Goal: Task Accomplishment & Management: Manage account settings

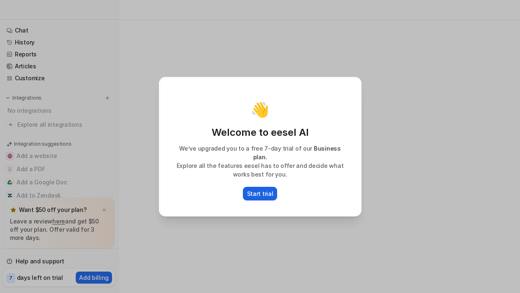
click at [261, 189] on p "Start trial" at bounding box center [260, 193] width 26 height 9
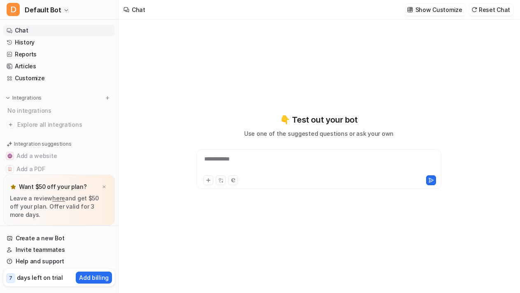
type textarea "**********"
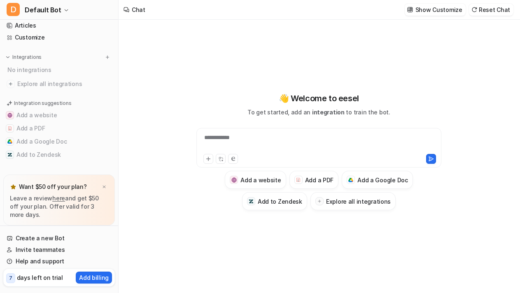
click at [224, 144] on div "**********" at bounding box center [319, 142] width 241 height 19
click at [245, 138] on div "**********" at bounding box center [319, 142] width 241 height 19
paste div
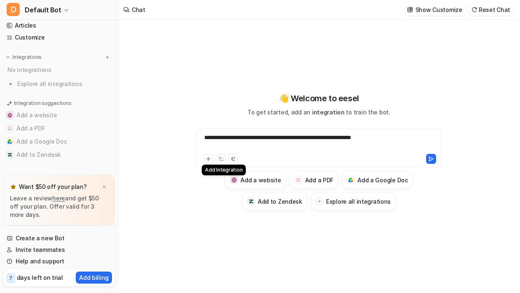
click at [210, 161] on icon at bounding box center [209, 159] width 6 height 6
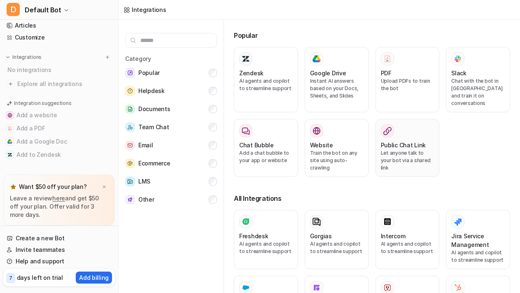
click at [431, 163] on div "Public Chat Link Let anyone talk to your bot via a shared link" at bounding box center [408, 147] width 54 height 47
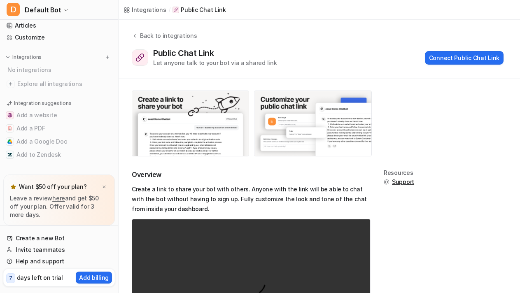
click at [139, 15] on div "Integrations / Public Chat Link" at bounding box center [175, 10] width 112 height 20
click at [143, 11] on div "Integrations" at bounding box center [149, 9] width 35 height 9
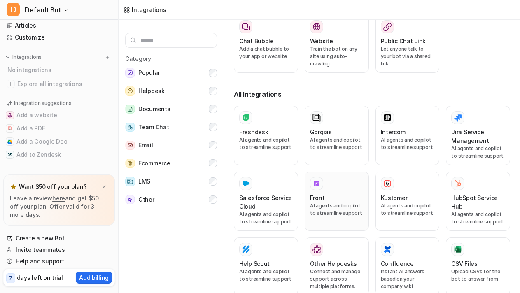
scroll to position [236, 0]
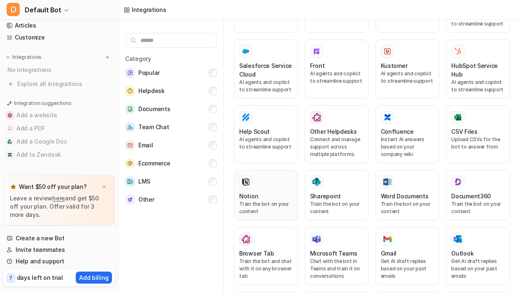
click at [269, 201] on p "Train the bot on your content" at bounding box center [266, 208] width 54 height 15
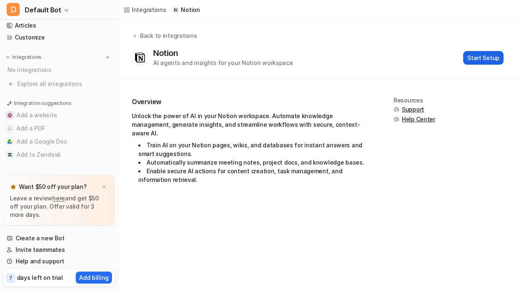
click at [480, 58] on button "Start Setup" at bounding box center [483, 58] width 40 height 14
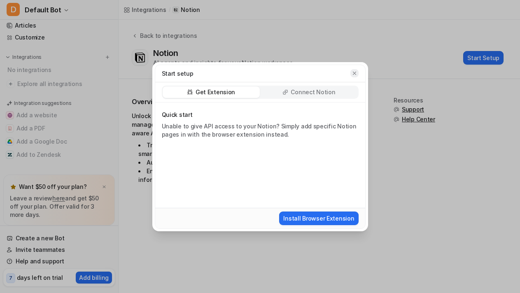
click at [352, 72] on icon "button" at bounding box center [355, 73] width 6 height 6
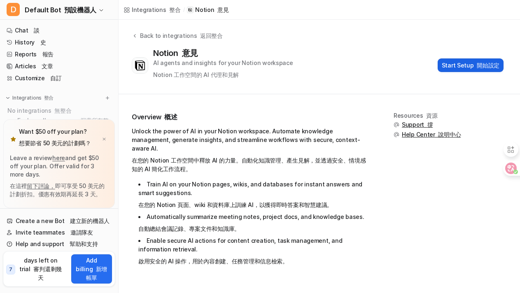
click at [472, 63] on button "Start Setup 開始設定" at bounding box center [471, 65] width 66 height 14
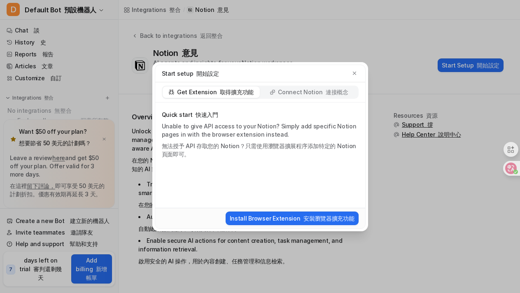
click at [311, 85] on div "Get Extension 取得擴充功能 Connect Notion 連接概念" at bounding box center [260, 92] width 210 height 20
click at [306, 93] on p "Connect Notion 連接概念" at bounding box center [313, 92] width 70 height 8
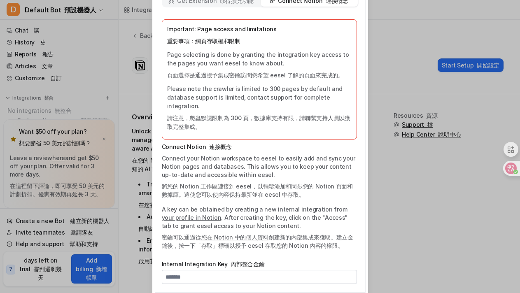
scroll to position [56, 0]
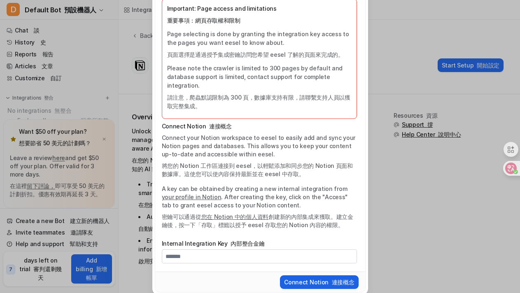
click at [310, 276] on button "Connect Notion 連接概念" at bounding box center [319, 283] width 78 height 14
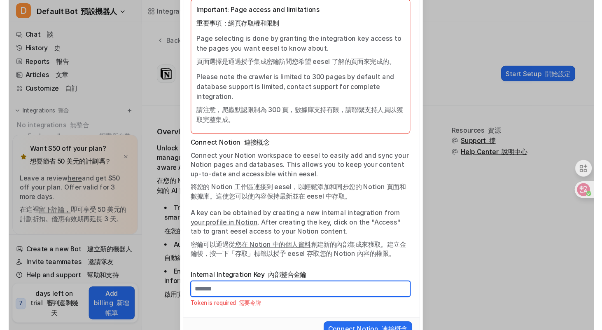
scroll to position [0, 0]
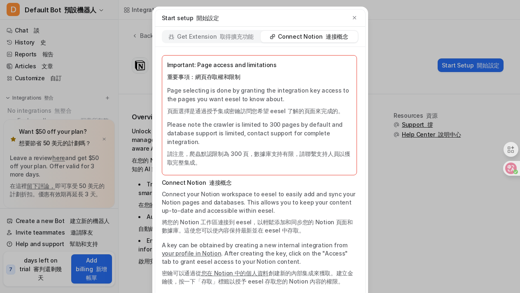
click at [204, 37] on p "Get Extension 取得擴充功能" at bounding box center [215, 37] width 77 height 8
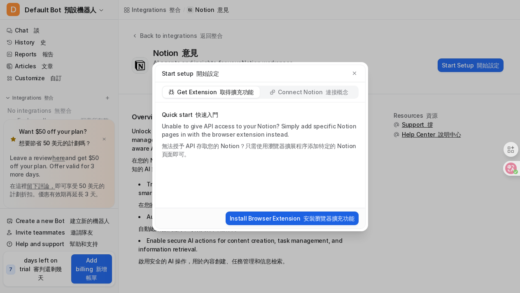
click at [298, 215] on button "Install Browser Extension 安裝瀏覽器擴充功能" at bounding box center [292, 219] width 133 height 14
click at [355, 70] on button "button" at bounding box center [355, 73] width 8 height 8
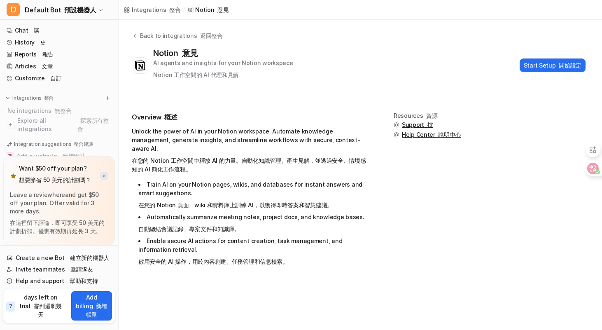
click at [103, 175] on img at bounding box center [104, 175] width 5 height 5
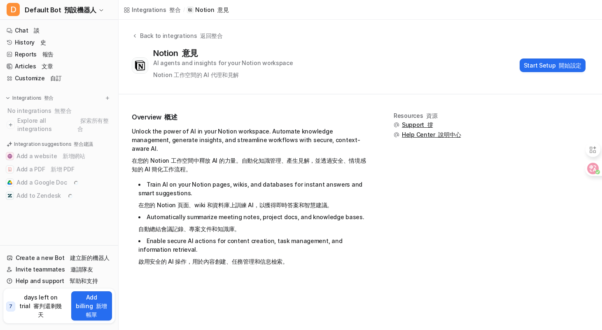
click at [216, 226] on li "Automatically summarize meeting notes, project docs, and knowledge bases. 自動總結會…" at bounding box center [254, 225] width 232 height 24
click at [293, 251] on li "Enable secure AI actions for content creation, task management, and information…" at bounding box center [254, 252] width 232 height 33
click at [520, 64] on font "開始設定" at bounding box center [570, 65] width 23 height 7
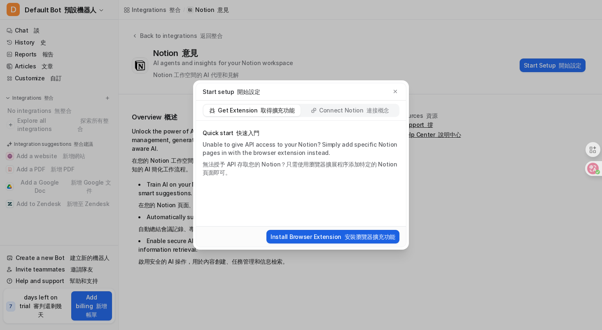
click at [336, 239] on button "Install Browser Extension 安裝瀏覽器擴充功能" at bounding box center [332, 237] width 133 height 14
click at [353, 114] on p "Connect Notion 連接概念" at bounding box center [354, 110] width 70 height 8
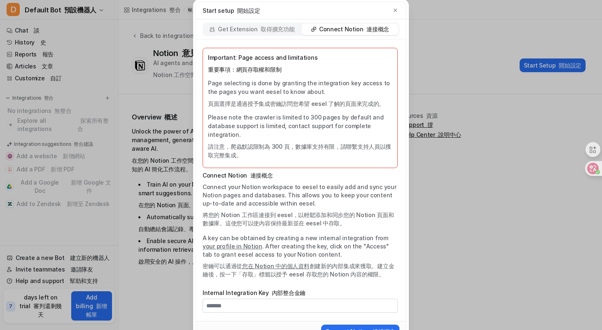
scroll to position [20, 0]
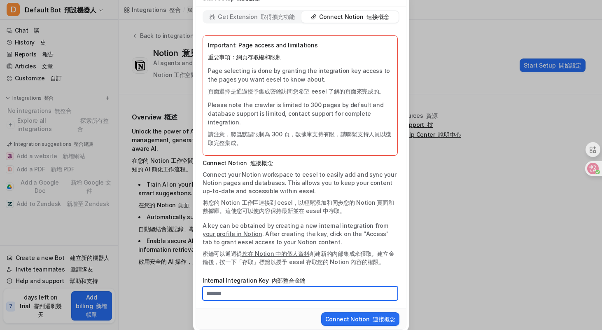
click at [294, 286] on input "Internal Integration Key 內部整合金鑰" at bounding box center [300, 293] width 195 height 14
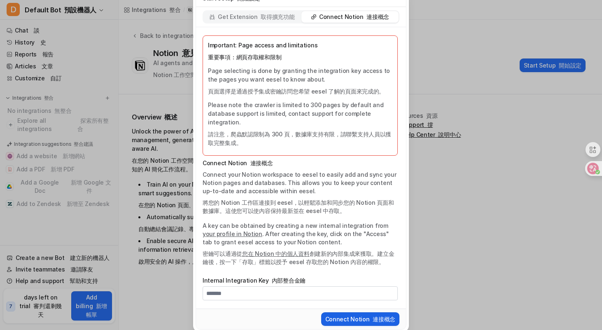
click at [336, 293] on button "Connect Notion 連接概念" at bounding box center [360, 319] width 78 height 14
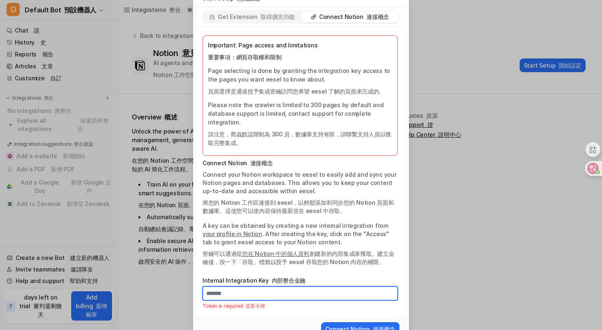
scroll to position [0, 0]
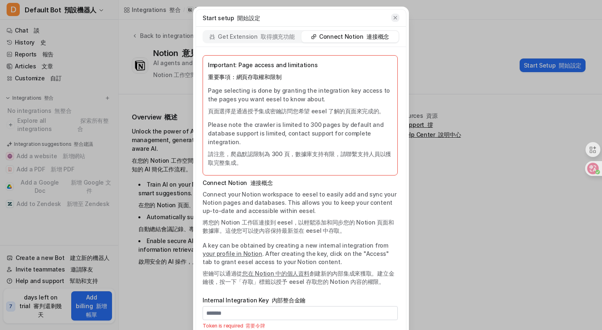
click at [393, 15] on icon "button" at bounding box center [396, 18] width 6 height 6
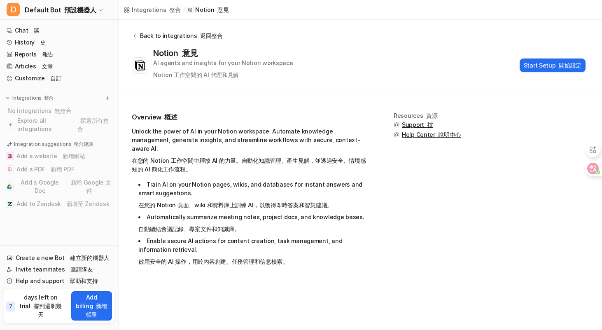
click at [138, 35] on div "Back to integrations 返回整合" at bounding box center [180, 35] width 85 height 9
click at [152, 1] on div "Integrations 整合 / Notion 意見" at bounding box center [176, 10] width 115 height 20
click at [147, 10] on div "Integrations 整合" at bounding box center [156, 9] width 49 height 9
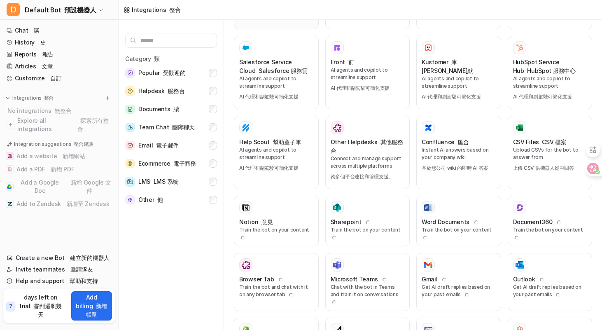
scroll to position [301, 0]
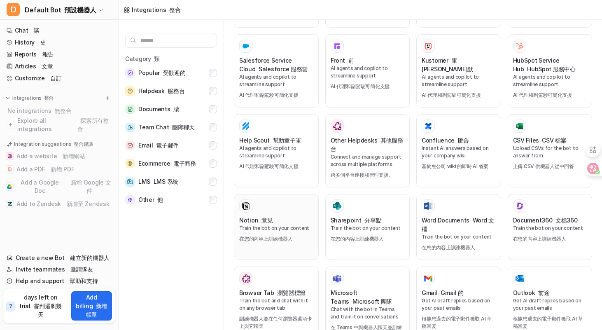
click at [291, 236] on font "在您的內容上訓練機器人" at bounding box center [265, 239] width 53 height 6
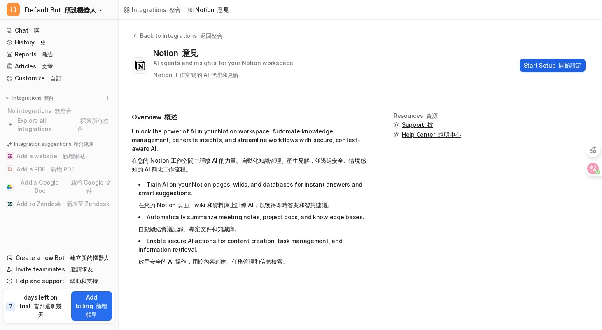
click at [554, 64] on button "Start Setup 開始設定" at bounding box center [553, 65] width 66 height 14
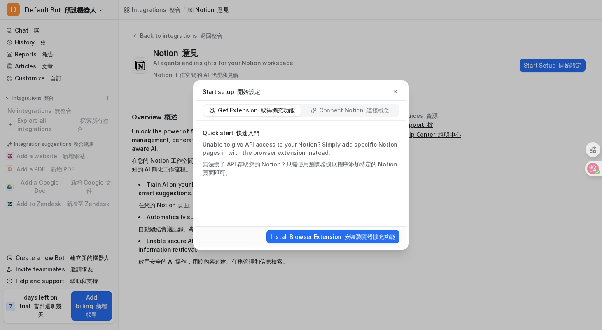
click at [382, 112] on font "連接概念" at bounding box center [378, 110] width 23 height 7
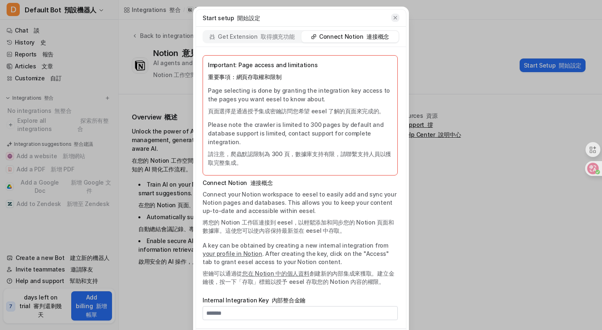
click at [397, 16] on icon "button" at bounding box center [396, 18] width 6 height 6
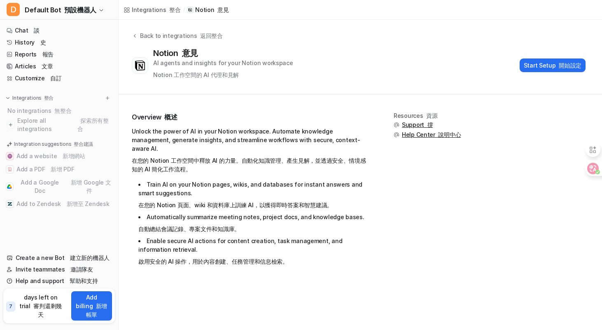
click at [26, 306] on p "days left on trial 審判還剩幾天" at bounding box center [41, 306] width 48 height 26
click at [67, 10] on font "預設機器人" at bounding box center [80, 10] width 32 height 8
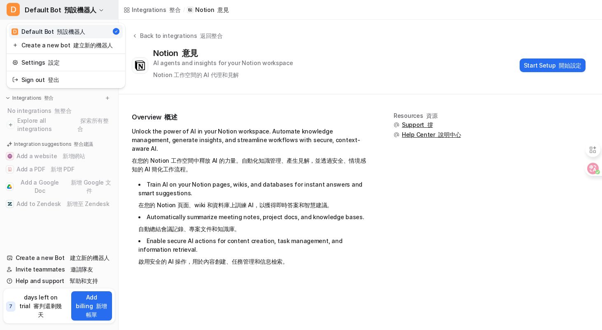
click at [67, 10] on font "預設機器人" at bounding box center [80, 10] width 32 height 8
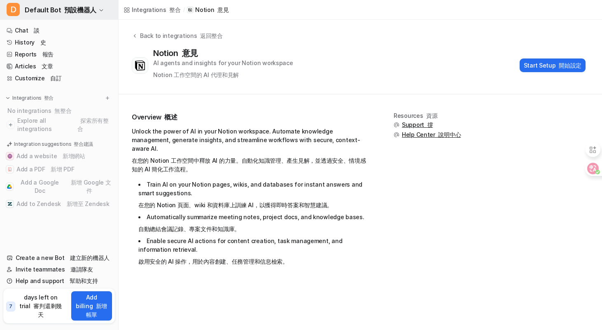
click at [67, 10] on font "預設機器人" at bounding box center [80, 10] width 32 height 8
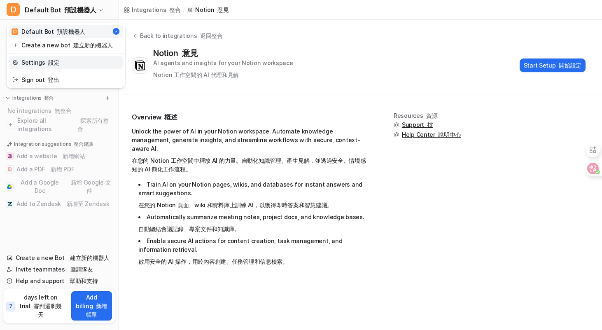
click at [48, 63] on font "設定" at bounding box center [53, 62] width 11 height 7
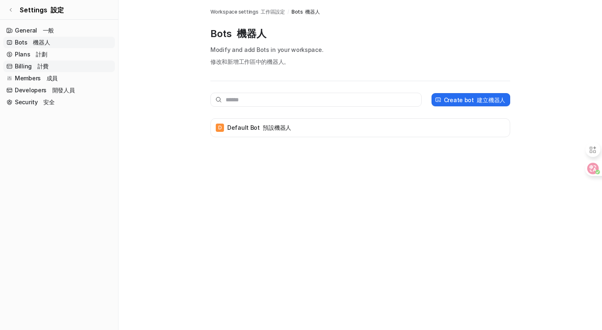
click at [30, 70] on link "Billing 計費" at bounding box center [59, 67] width 112 height 12
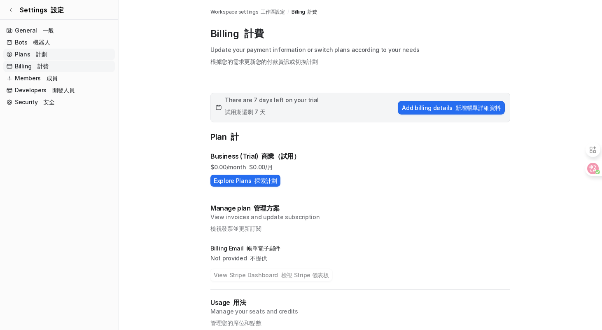
click at [28, 58] on link "Plans 計劃" at bounding box center [59, 55] width 112 height 12
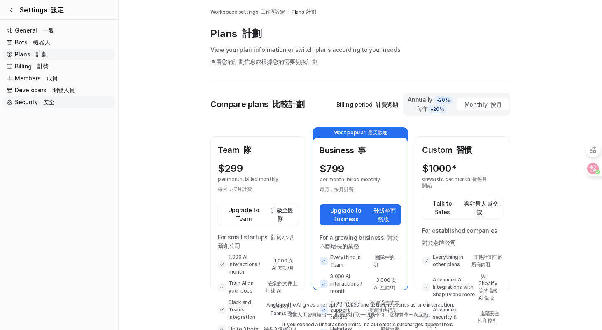
click at [29, 104] on link "Security 安全" at bounding box center [59, 102] width 112 height 12
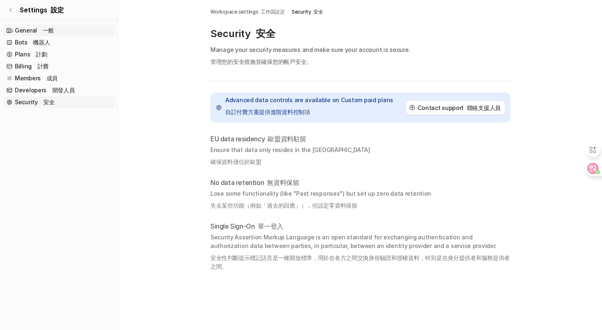
click at [23, 32] on link "General 一般" at bounding box center [59, 31] width 112 height 12
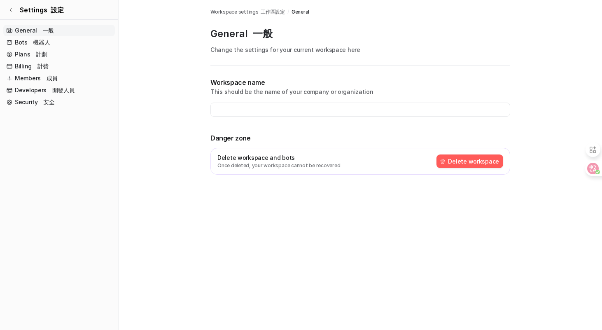
type input "**********"
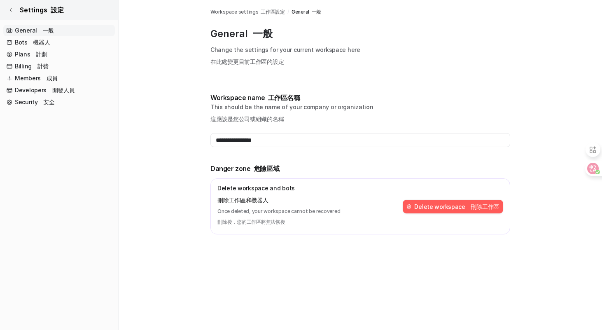
click at [14, 7] on link "Settings 設定" at bounding box center [59, 10] width 118 height 20
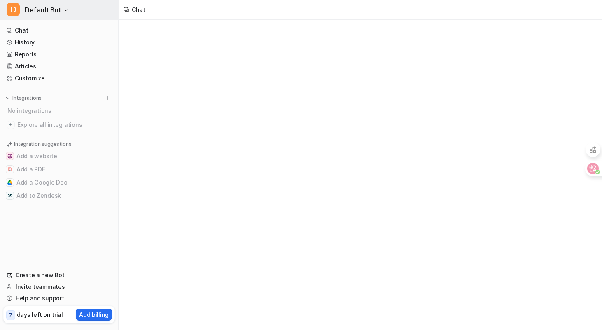
click at [7, 9] on span "D" at bounding box center [13, 9] width 13 height 13
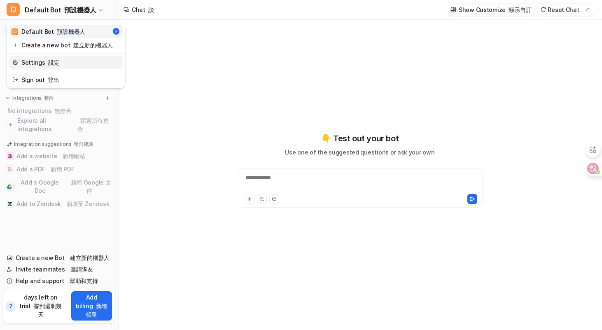
type textarea "**********"
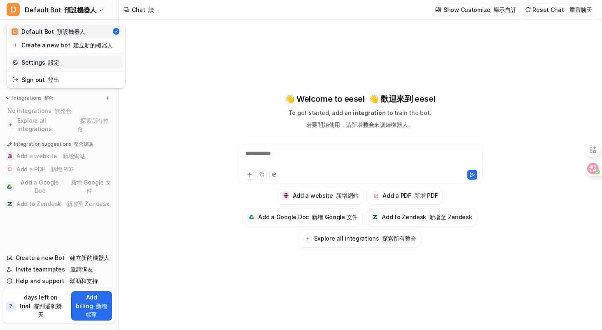
click at [51, 62] on font "設定" at bounding box center [53, 62] width 11 height 7
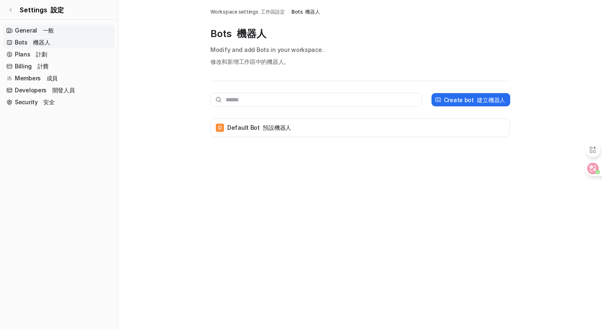
click at [49, 35] on link "General 一般" at bounding box center [59, 31] width 112 height 12
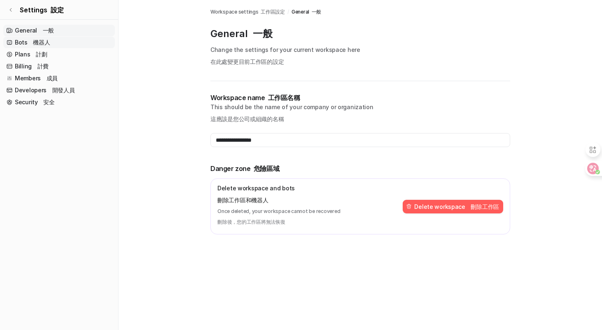
click at [49, 40] on link "Bots 機器人" at bounding box center [59, 43] width 112 height 12
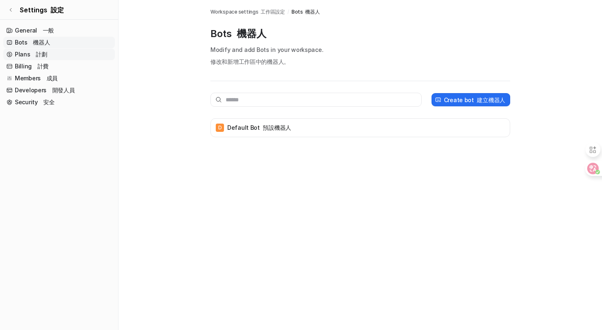
click at [49, 54] on link "Plans 計劃" at bounding box center [59, 55] width 112 height 12
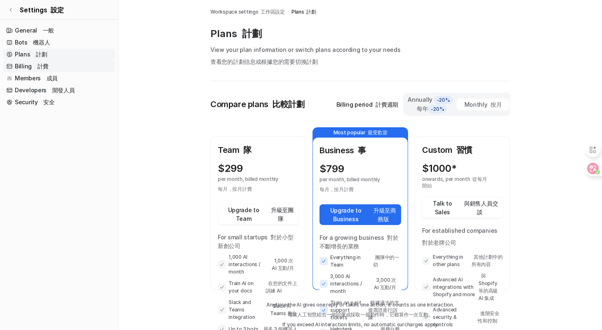
click at [50, 63] on link "Billing 計費" at bounding box center [59, 67] width 112 height 12
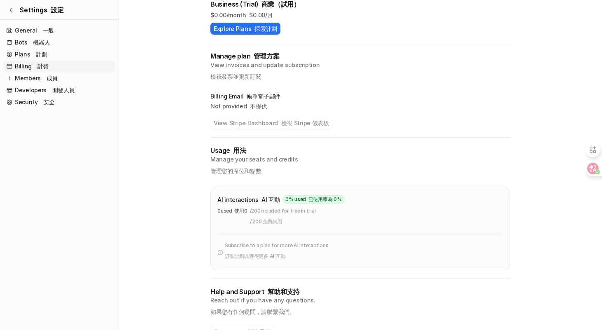
scroll to position [176, 0]
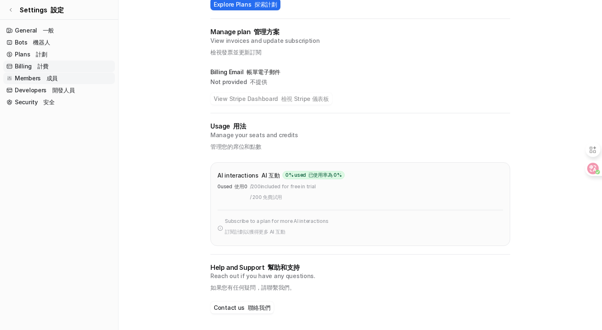
click at [61, 79] on link "Members 成員" at bounding box center [59, 78] width 112 height 12
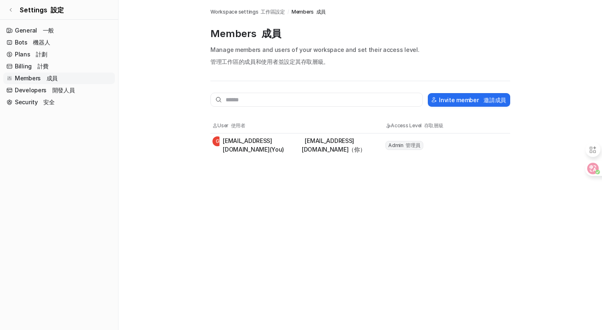
click at [234, 136] on td "G [EMAIL_ADDRESS][DOMAIN_NAME] (You) [EMAIL_ADDRESS][DOMAIN_NAME]（你）" at bounding box center [298, 145] width 173 height 18
click at [85, 92] on link "Developers 開發人員" at bounding box center [59, 90] width 112 height 12
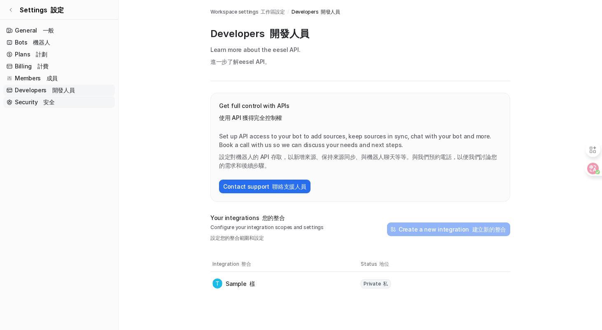
click at [77, 98] on link "Security 安全" at bounding box center [59, 102] width 112 height 12
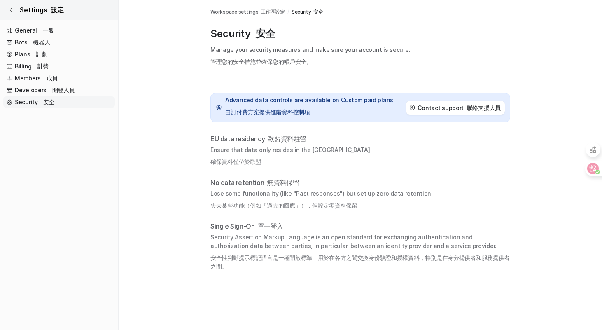
click at [17, 9] on link "Settings 設定" at bounding box center [59, 10] width 118 height 20
